Goal: Navigation & Orientation: Find specific page/section

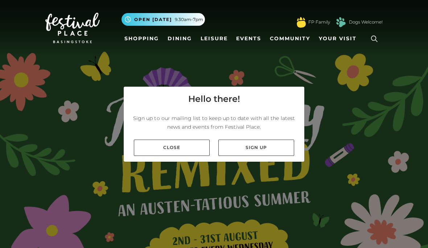
click at [186, 156] on link "Close" at bounding box center [172, 148] width 76 height 16
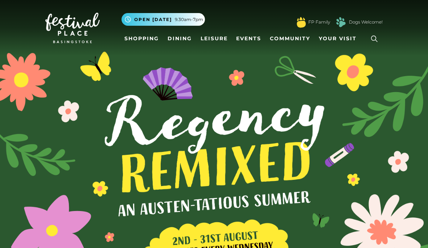
click at [146, 37] on link "Shopping" at bounding box center [142, 38] width 40 height 13
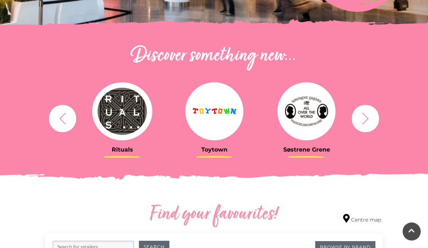
scroll to position [224, 0]
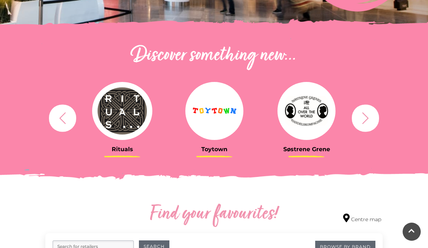
click at [367, 121] on icon "button" at bounding box center [365, 117] width 13 height 13
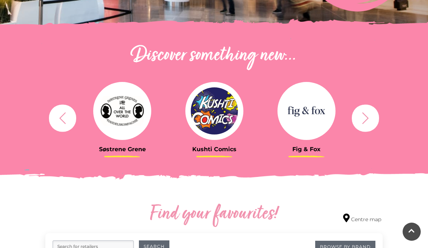
click at [369, 113] on icon "button" at bounding box center [365, 117] width 13 height 13
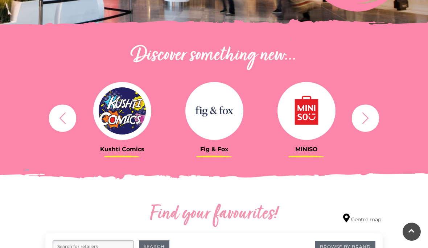
click at [373, 116] on button "button" at bounding box center [365, 117] width 27 height 27
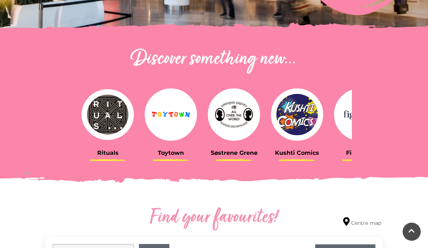
scroll to position [217, 0]
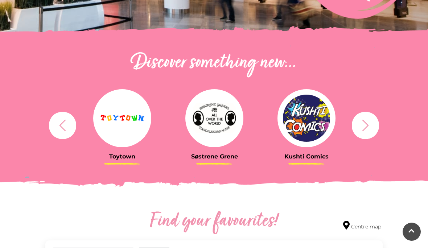
click at [378, 128] on button "button" at bounding box center [365, 125] width 27 height 27
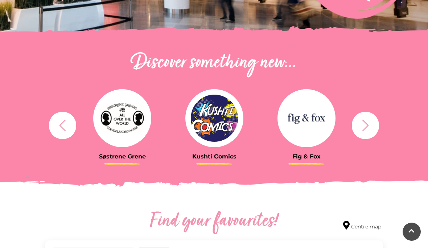
click at [374, 129] on button "button" at bounding box center [365, 125] width 27 height 27
click at [367, 127] on icon "button" at bounding box center [365, 125] width 7 height 12
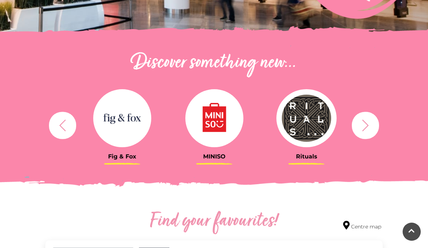
click at [365, 132] on button "button" at bounding box center [365, 125] width 27 height 27
click at [370, 129] on icon "button" at bounding box center [365, 125] width 13 height 13
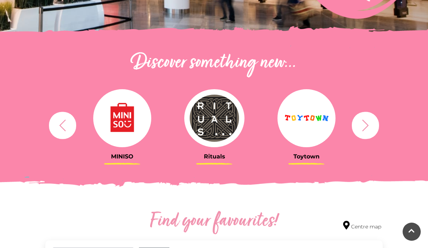
click at [371, 128] on icon "button" at bounding box center [365, 125] width 13 height 13
click at [371, 124] on icon "button" at bounding box center [365, 125] width 13 height 13
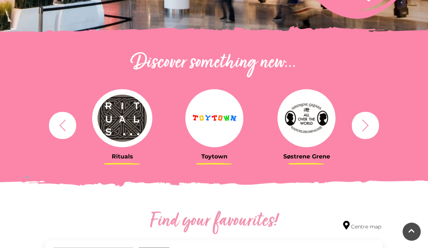
click at [367, 124] on icon "button" at bounding box center [365, 125] width 7 height 12
click at [368, 126] on icon "button" at bounding box center [365, 125] width 13 height 13
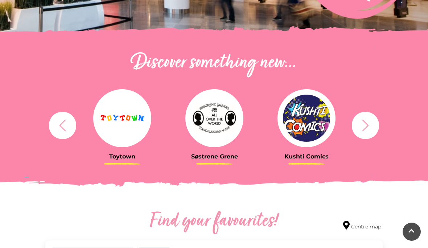
click at [368, 124] on icon "button" at bounding box center [365, 125] width 13 height 13
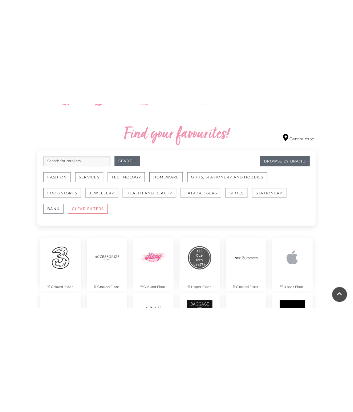
scroll to position [475, 0]
